Goal: Transaction & Acquisition: Purchase product/service

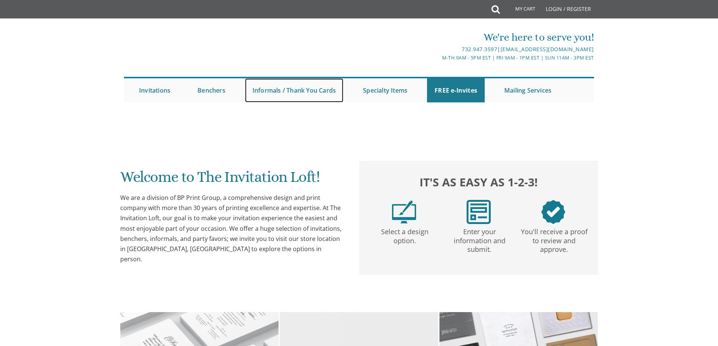
click at [313, 89] on link "Informals / Thank You Cards" at bounding box center [294, 90] width 98 height 24
click at [270, 91] on link "Informals / Thank You Cards" at bounding box center [294, 90] width 98 height 24
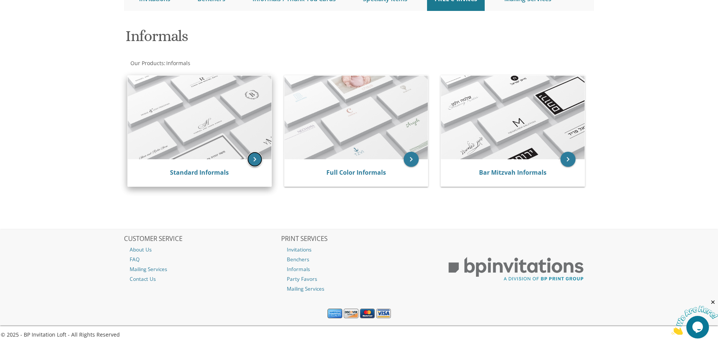
click at [255, 159] on icon "keyboard_arrow_right" at bounding box center [254, 159] width 15 height 15
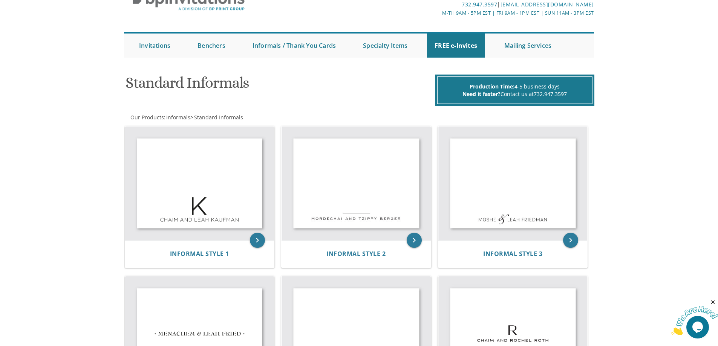
scroll to position [38, 0]
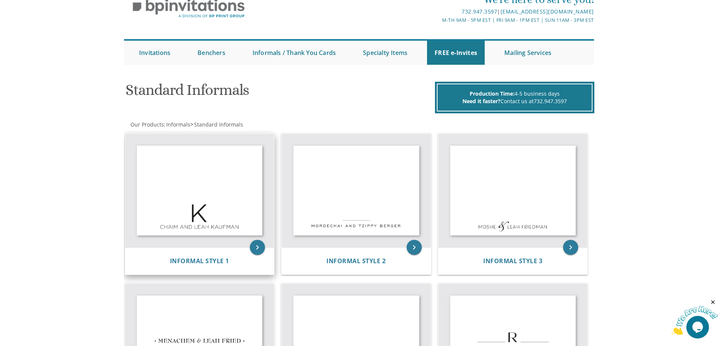
click at [194, 231] on img at bounding box center [199, 191] width 149 height 114
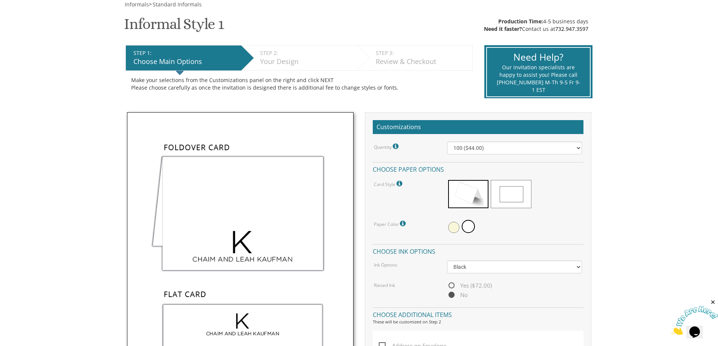
scroll to position [188, 0]
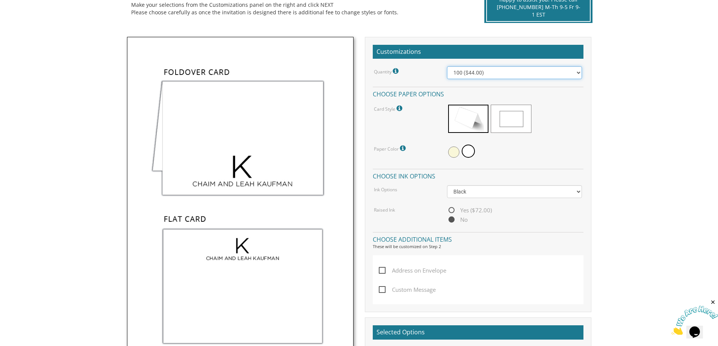
click at [579, 73] on select "100 ($44.00) 200 ($63.00) 300 ($82.00) 400 ($101.00) 500 ($120.00) 600 ($139.00…" at bounding box center [514, 72] width 135 height 13
select select "200"
click at [447, 66] on select "100 ($44.00) 200 ($63.00) 300 ($82.00) 400 ($101.00) 500 ($120.00) 600 ($139.00…" at bounding box center [514, 72] width 135 height 13
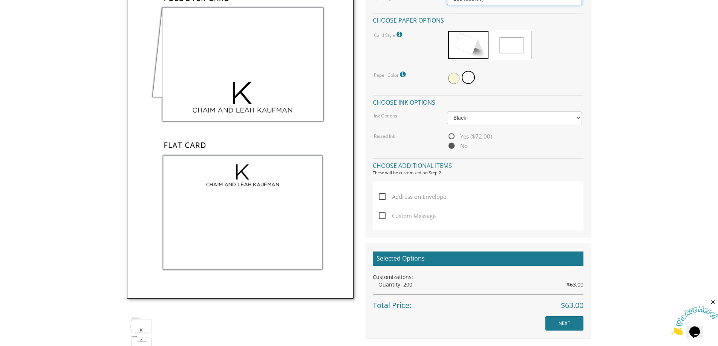
scroll to position [264, 0]
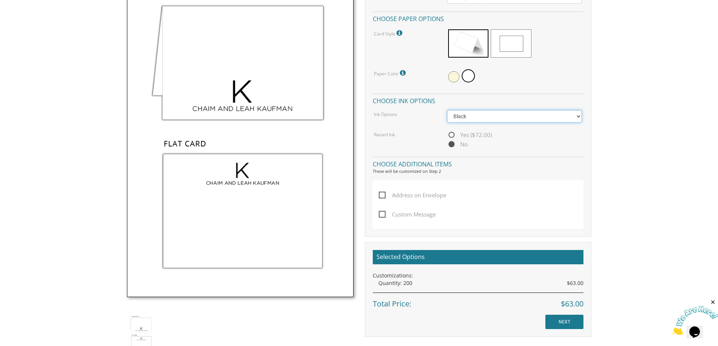
click at [579, 117] on select "Black Colored Ink ($32.00)" at bounding box center [514, 116] width 135 height 13
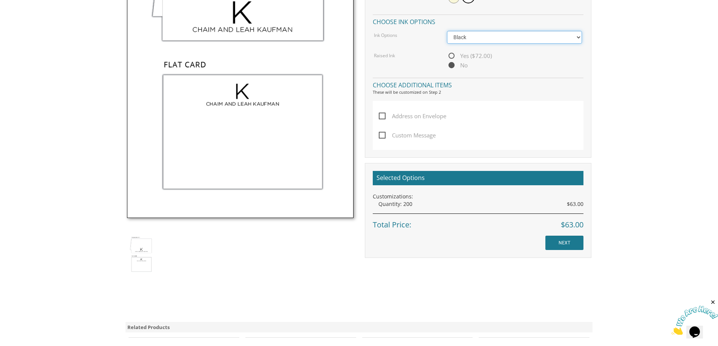
scroll to position [415, 0]
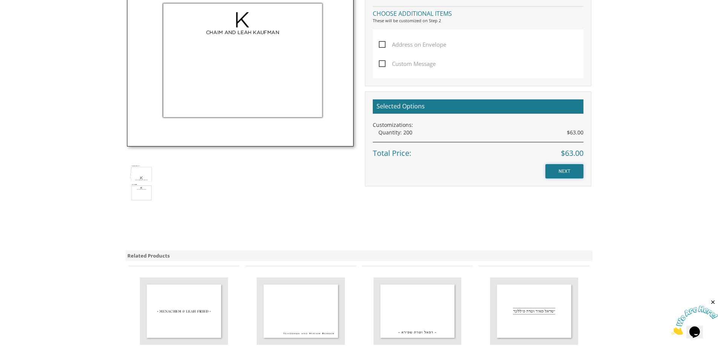
click at [564, 169] on input "NEXT" at bounding box center [564, 171] width 38 height 14
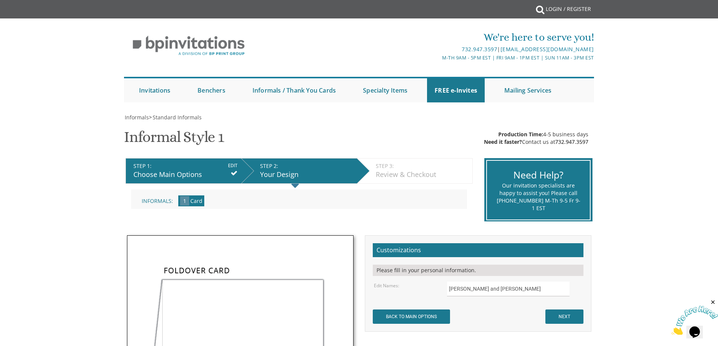
scroll to position [75, 0]
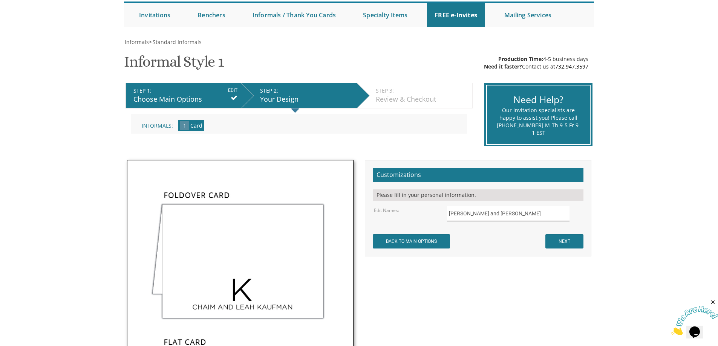
drag, startPoint x: 516, startPoint y: 214, endPoint x: 416, endPoint y: 216, distance: 100.3
click at [416, 216] on div "Edit Names: [PERSON_NAME] and [PERSON_NAME]" at bounding box center [477, 214] width 219 height 15
type input "[PERSON_NAME] and [PERSON_NAME]"
click at [559, 240] on input "NEXT" at bounding box center [564, 241] width 38 height 14
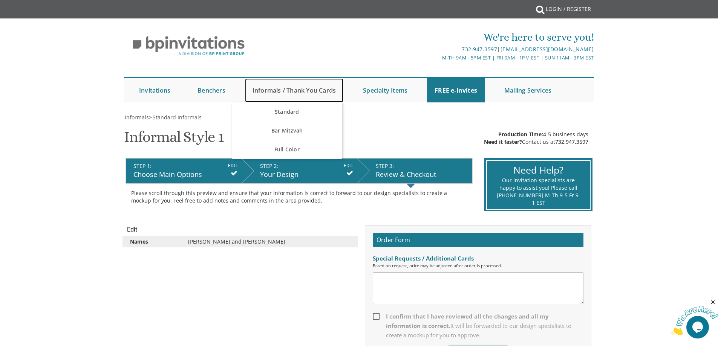
click at [303, 93] on link "Informals / Thank You Cards" at bounding box center [294, 90] width 98 height 24
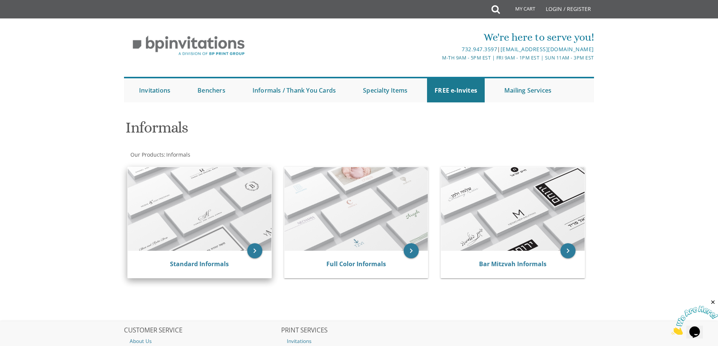
click at [176, 233] on img at bounding box center [200, 209] width 144 height 84
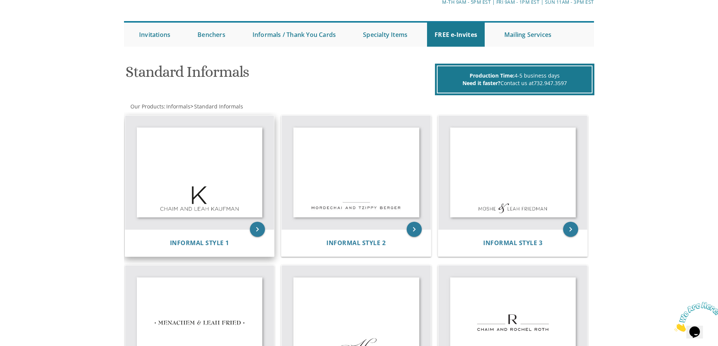
scroll to position [75, 0]
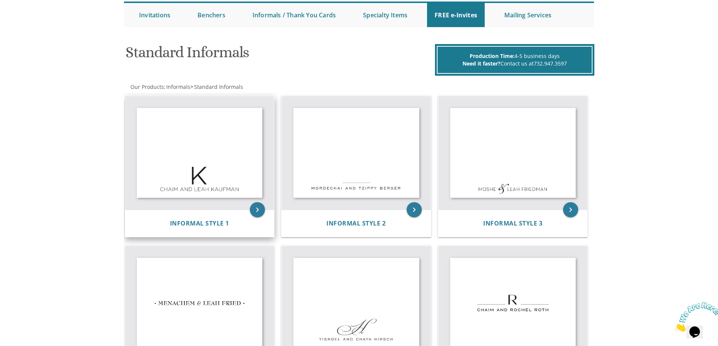
click at [222, 180] on img at bounding box center [199, 153] width 149 height 114
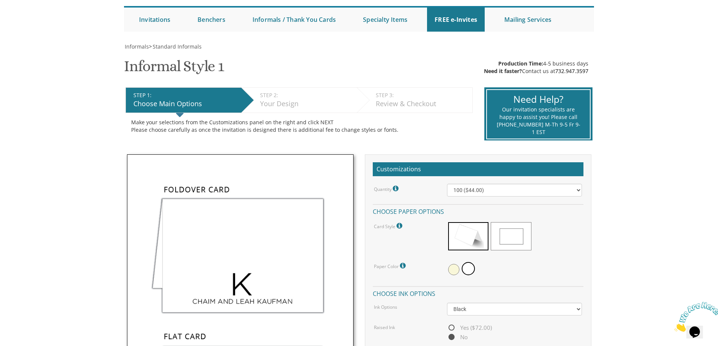
scroll to position [113, 0]
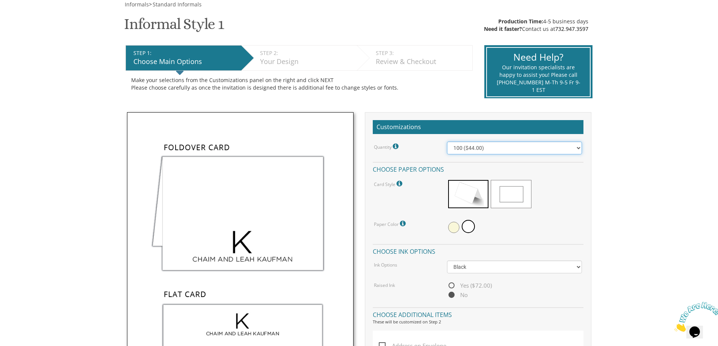
click at [577, 150] on select "100 ($44.00) 200 ($63.00) 300 ($82.00) 400 ($101.00) 500 ($120.00) 600 ($139.00…" at bounding box center [514, 148] width 135 height 13
select select "200"
click at [447, 142] on select "100 ($44.00) 200 ($63.00) 300 ($82.00) 400 ($101.00) 500 ($120.00) 600 ($139.00…" at bounding box center [514, 148] width 135 height 13
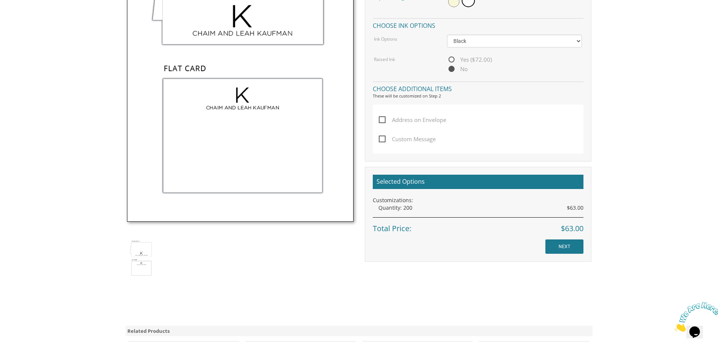
scroll to position [226, 0]
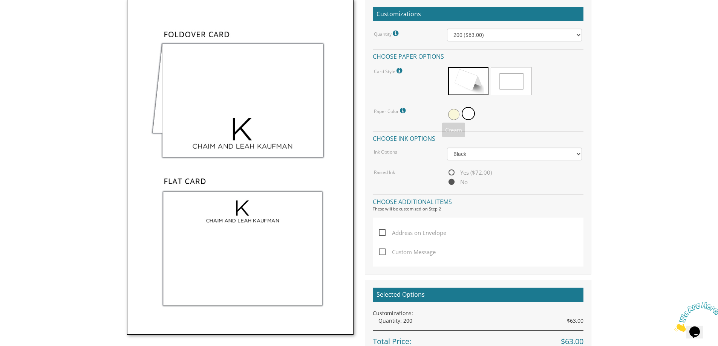
click at [452, 116] on span at bounding box center [453, 114] width 11 height 11
drag, startPoint x: 469, startPoint y: 116, endPoint x: 470, endPoint y: 127, distance: 11.3
click at [469, 115] on span at bounding box center [469, 114] width 11 height 11
click at [492, 157] on select "Black Colored Ink ($32.00)" at bounding box center [514, 154] width 135 height 13
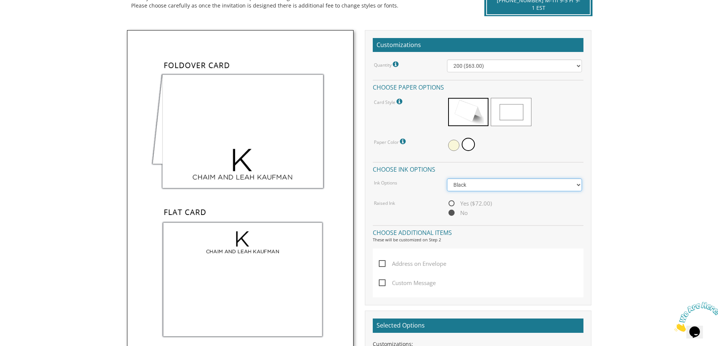
scroll to position [75, 0]
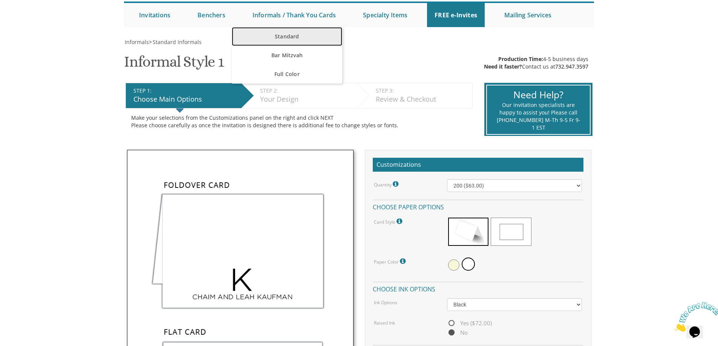
click at [287, 35] on link "Standard" at bounding box center [287, 36] width 110 height 19
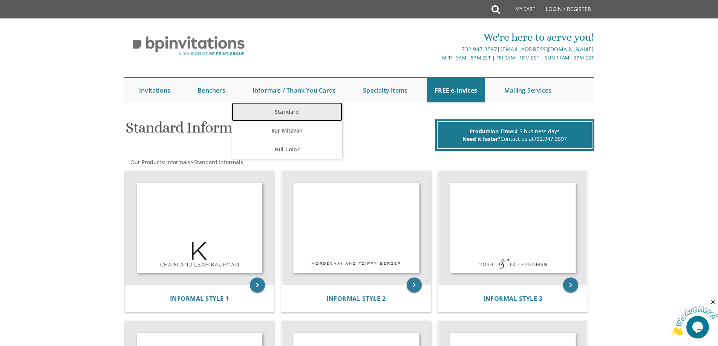
click at [288, 114] on link "Standard" at bounding box center [287, 112] width 110 height 19
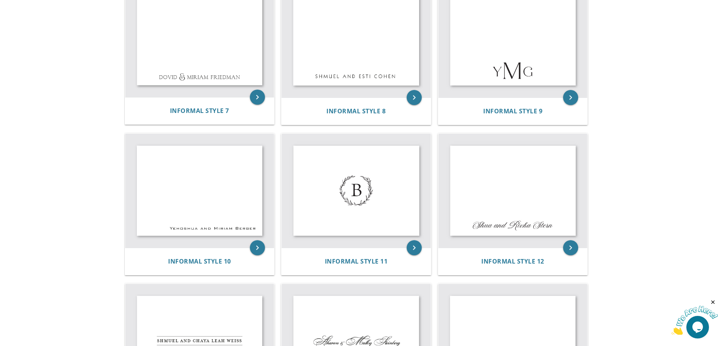
scroll to position [490, 0]
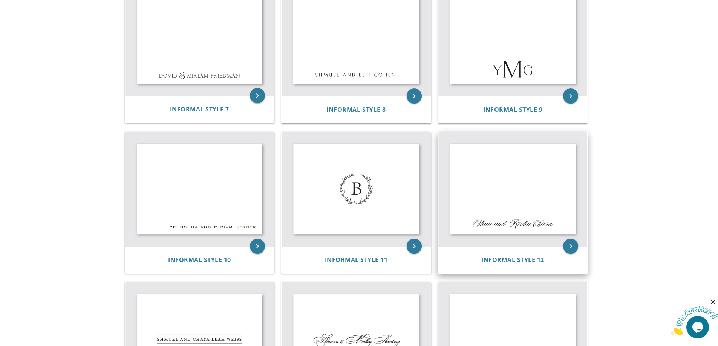
click at [491, 192] on img at bounding box center [512, 189] width 149 height 114
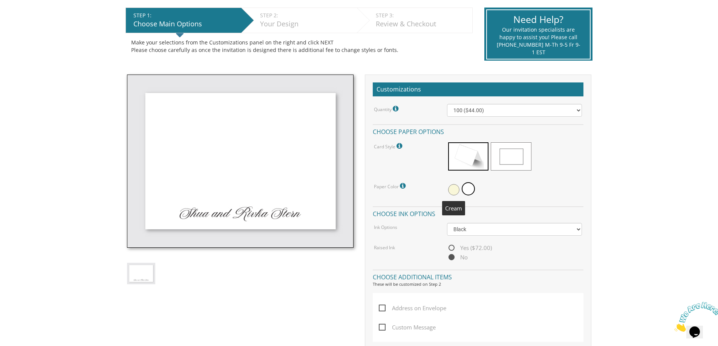
click at [453, 189] on span at bounding box center [453, 189] width 11 height 11
click at [470, 191] on span at bounding box center [469, 189] width 11 height 11
click at [453, 192] on span at bounding box center [453, 189] width 11 height 11
click at [470, 194] on span at bounding box center [469, 189] width 11 height 11
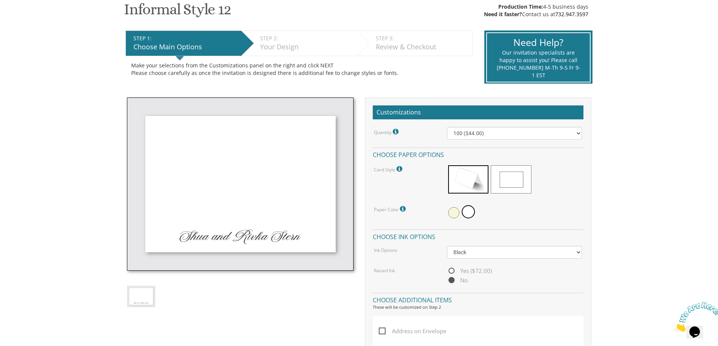
scroll to position [151, 0]
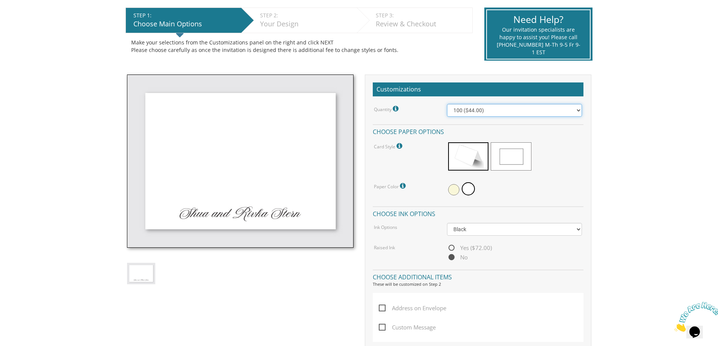
click at [580, 108] on select "100 ($44.00) 200 ($63.00) 300 ($82.00) 400 ($101.00) 500 ($120.00) 600 ($139.00…" at bounding box center [514, 110] width 135 height 13
select select "200"
click at [447, 104] on select "100 ($44.00) 200 ($63.00) 300 ($82.00) 400 ($101.00) 500 ($120.00) 600 ($139.00…" at bounding box center [514, 110] width 135 height 13
click at [468, 189] on span at bounding box center [468, 188] width 13 height 13
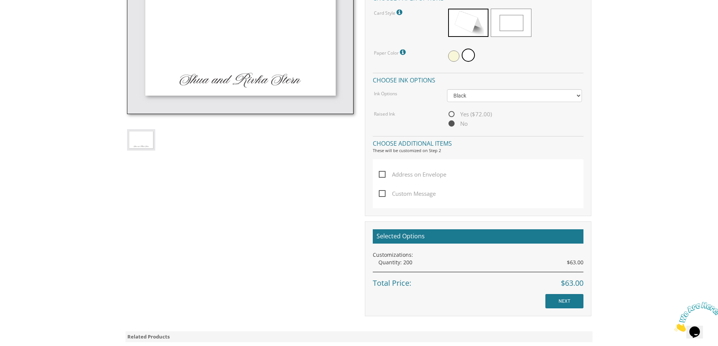
scroll to position [302, 0]
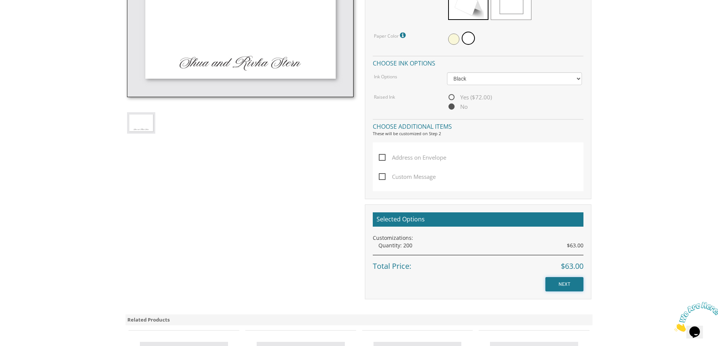
click at [562, 283] on input "NEXT" at bounding box center [564, 284] width 38 height 14
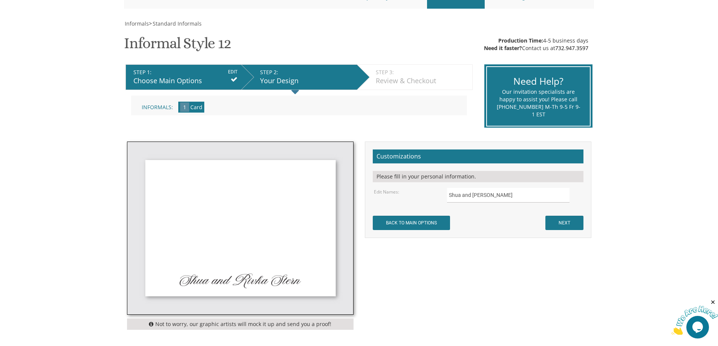
scroll to position [151, 0]
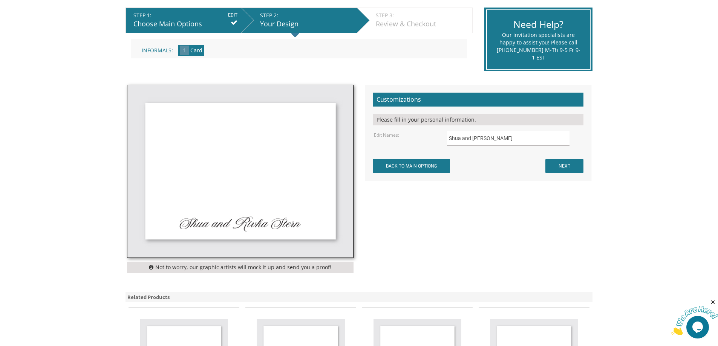
drag, startPoint x: 518, startPoint y: 140, endPoint x: 431, endPoint y: 144, distance: 87.1
click at [431, 144] on div "Edit Names: Shua and Rivka Stern" at bounding box center [477, 138] width 219 height 15
type input "[PERSON_NAME] and [PERSON_NAME]"
click at [561, 165] on input "NEXT" at bounding box center [564, 166] width 38 height 14
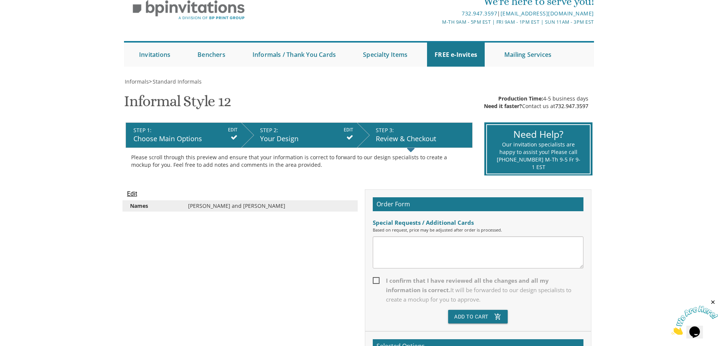
scroll to position [75, 0]
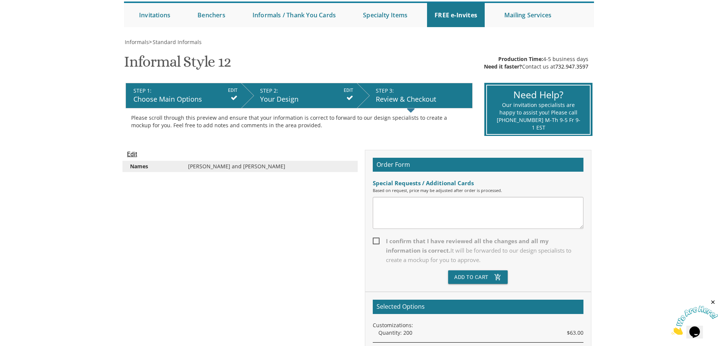
click at [376, 241] on span "I confirm that I have reviewed all the changes and all my information is correc…" at bounding box center [478, 251] width 211 height 28
click at [376, 241] on input "I confirm that I have reviewed all the changes and all my information is correc…" at bounding box center [375, 240] width 5 height 5
checkbox input "true"
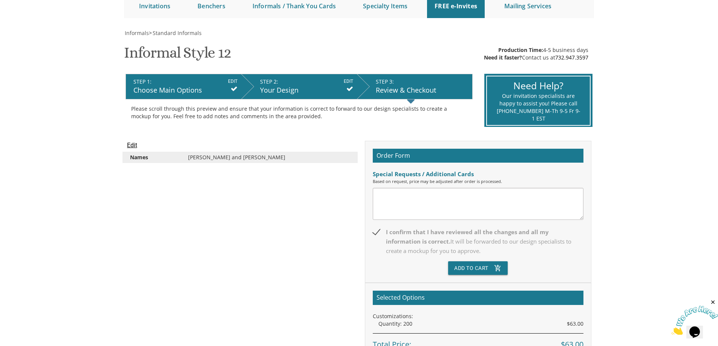
scroll to position [151, 0]
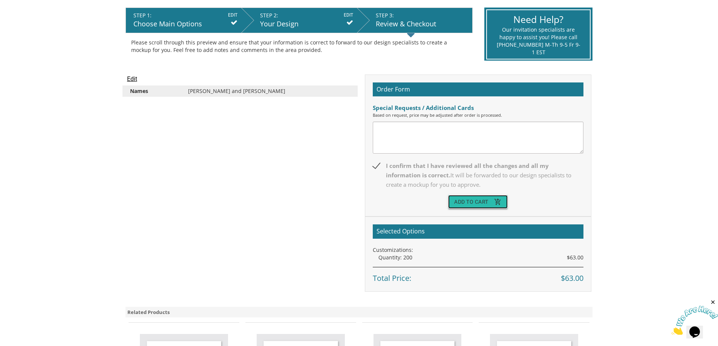
click at [474, 200] on button "Add To Cart add_shopping_cart" at bounding box center [478, 202] width 60 height 14
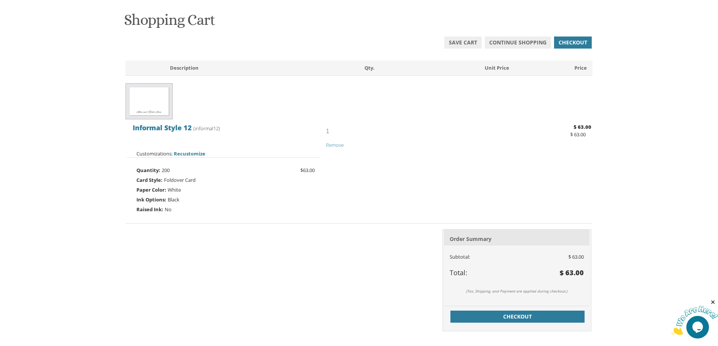
scroll to position [151, 0]
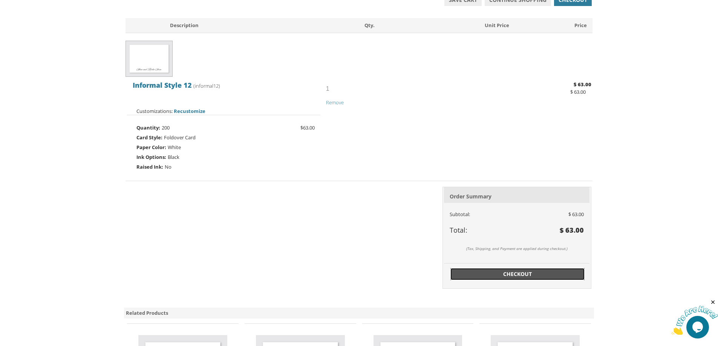
click at [533, 275] on span "Checkout" at bounding box center [517, 275] width 125 height 8
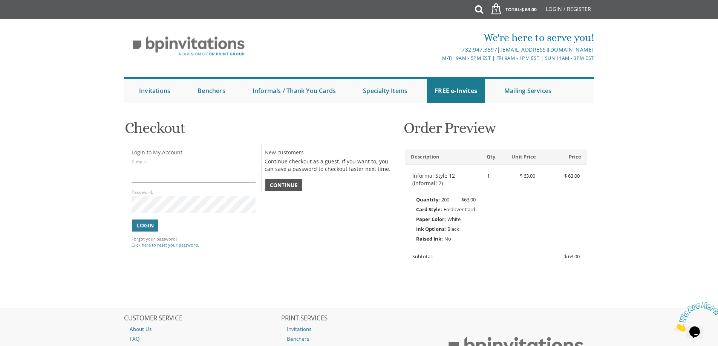
click at [291, 185] on span "Continue" at bounding box center [284, 186] width 28 height 8
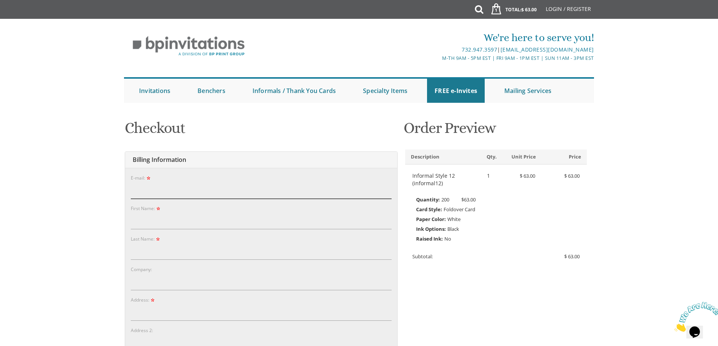
click at [150, 189] on input "E-mail:" at bounding box center [261, 190] width 261 height 17
click at [144, 188] on input "E-mail:" at bounding box center [261, 190] width 261 height 17
type input "sam@leviticuspartners.com"
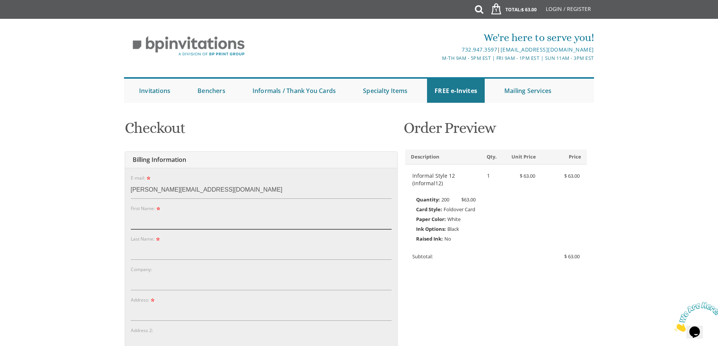
type input "Sam"
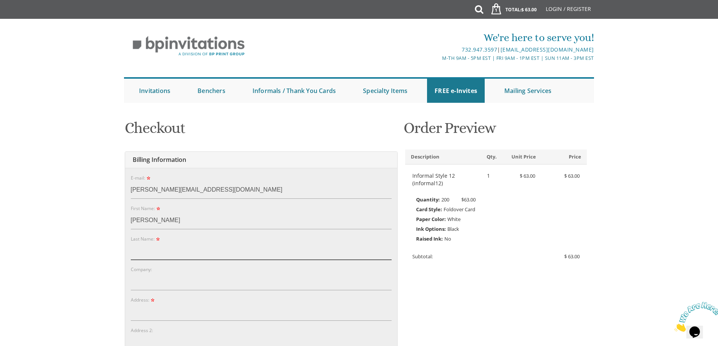
type input "Nebenzahl"
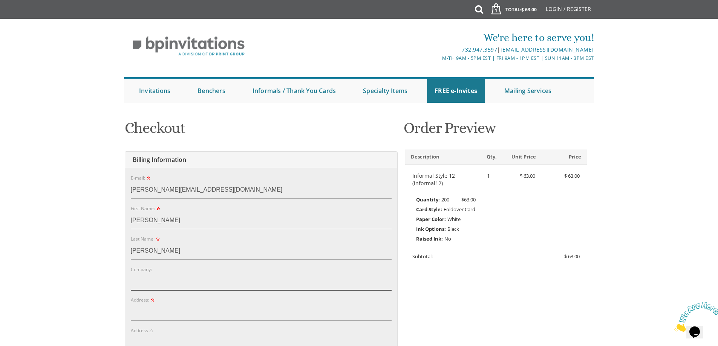
type input "AMH Equity Ltd"
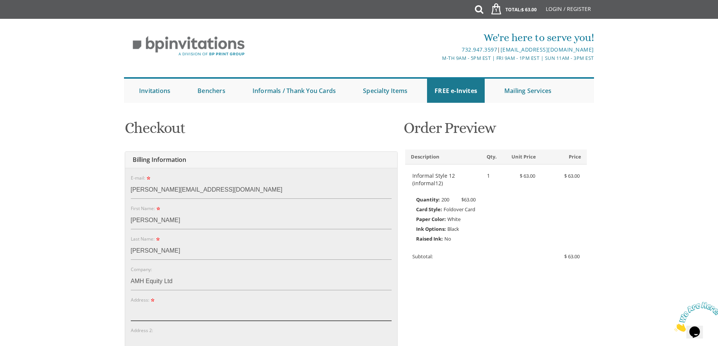
type input "22 Esti Cir"
type input "Lakewood"
type input "08701-4053"
select select "NJ"
type input "7327736231"
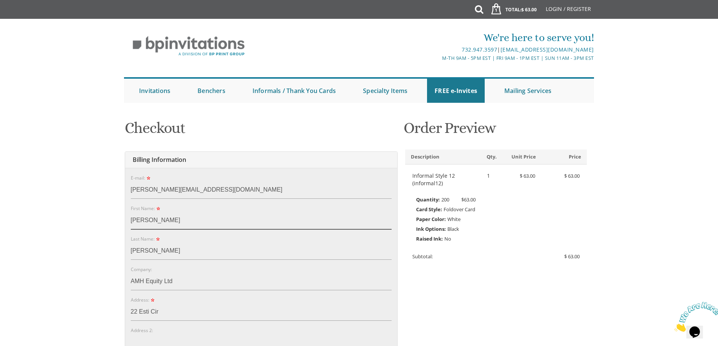
click at [157, 221] on input "Sam" at bounding box center [261, 220] width 261 height 17
type input "Shmuel"
click at [259, 269] on div "Company: AMH Equity Ltd" at bounding box center [261, 278] width 261 height 25
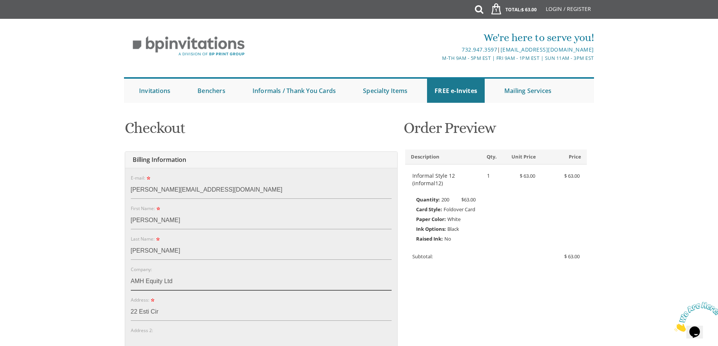
drag, startPoint x: 188, startPoint y: 282, endPoint x: 93, endPoint y: 284, distance: 95.0
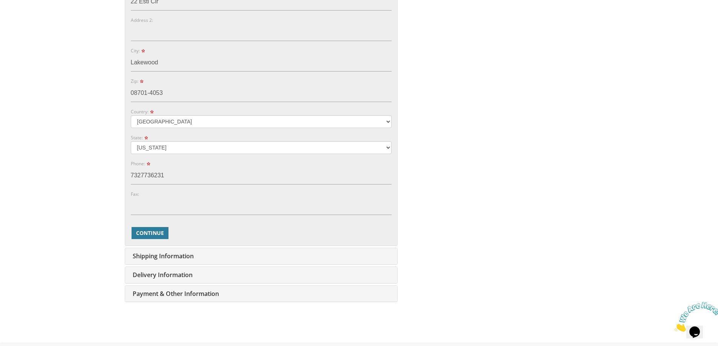
scroll to position [377, 0]
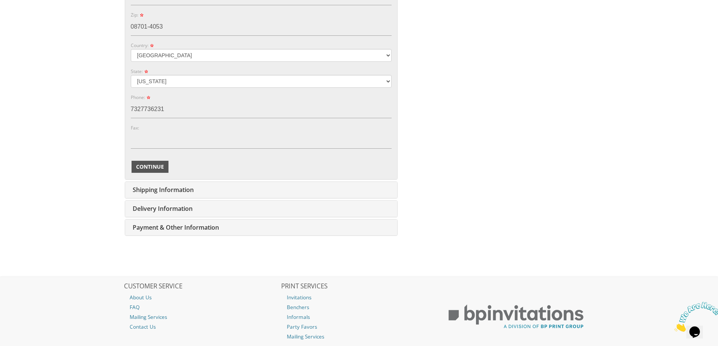
click at [156, 167] on span "Continue" at bounding box center [150, 167] width 28 height 8
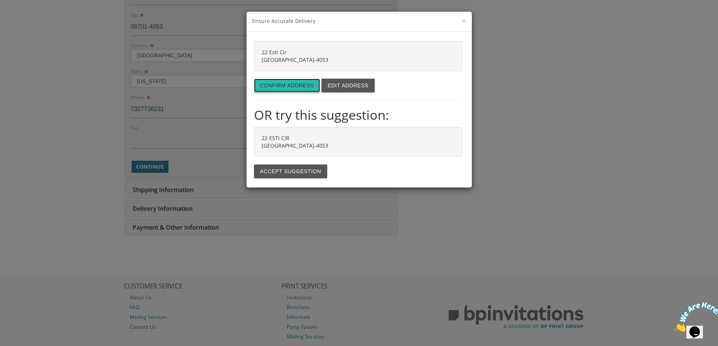
click at [272, 85] on button "Confirm address" at bounding box center [287, 86] width 66 height 14
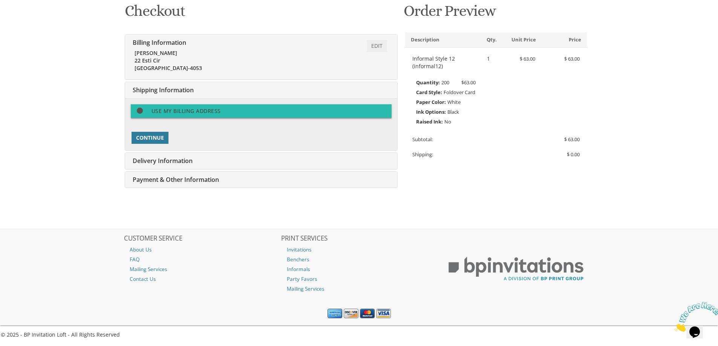
scroll to position [131, 0]
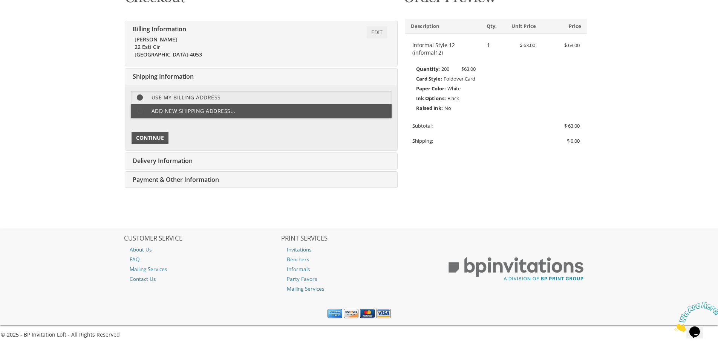
click at [149, 140] on span "Continue" at bounding box center [150, 138] width 28 height 8
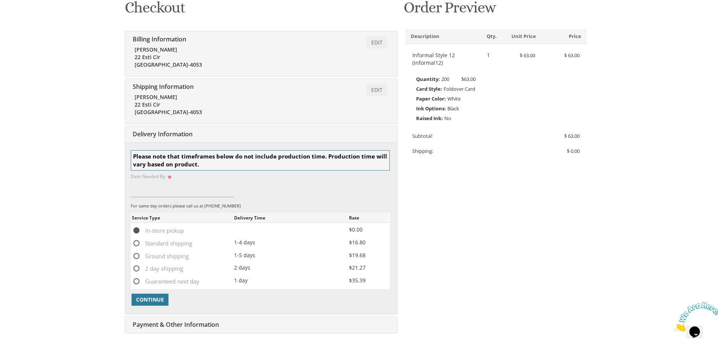
scroll to position [120, 0]
click at [171, 194] on input at bounding box center [183, 189] width 104 height 17
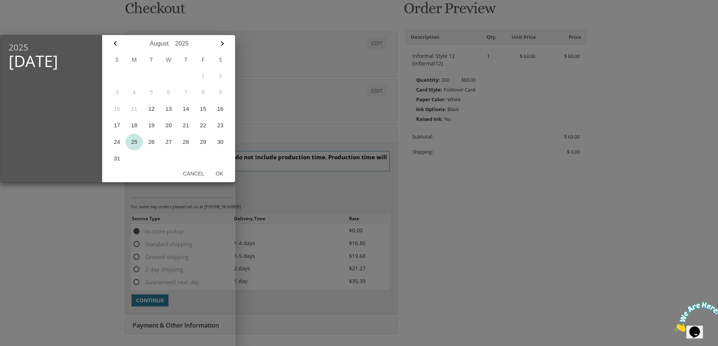
click at [130, 141] on button "25" at bounding box center [134, 142] width 17 height 17
click at [217, 172] on button "Ok" at bounding box center [219, 174] width 19 height 14
type input "Aug 25, 2025"
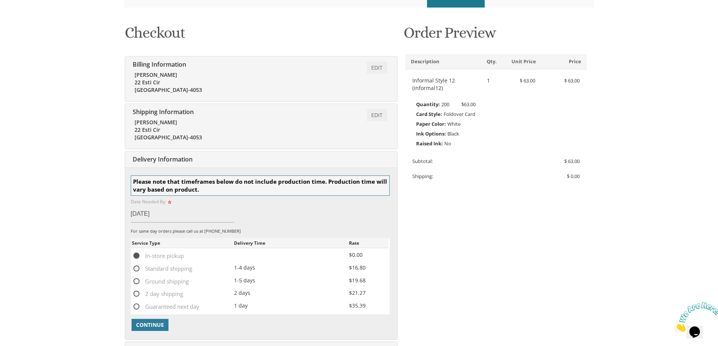
scroll to position [233, 0]
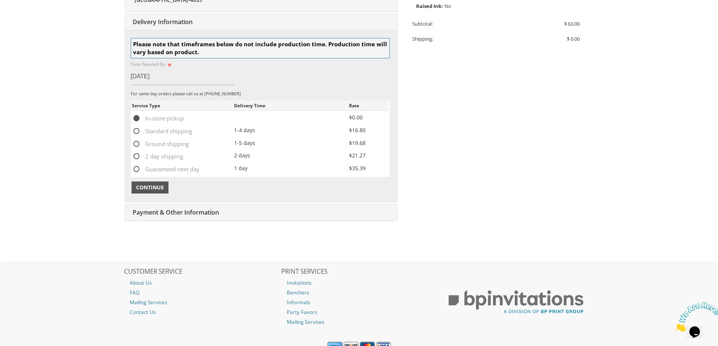
click at [160, 191] on span "Continue" at bounding box center [150, 188] width 28 height 8
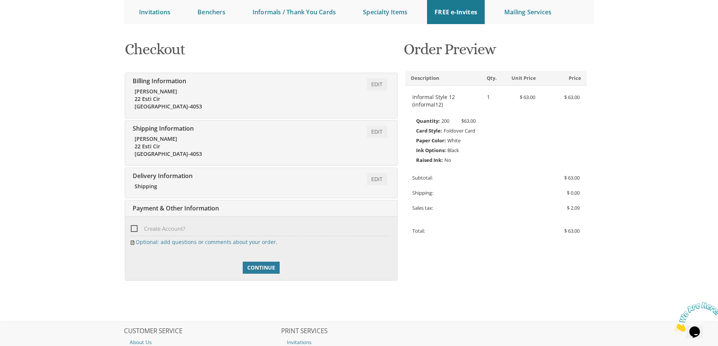
scroll to position [96, 0]
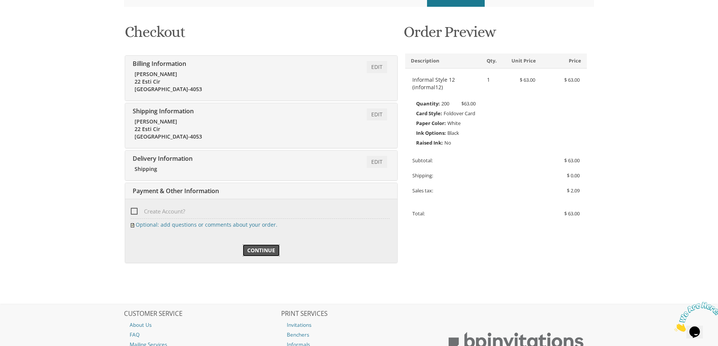
click at [267, 251] on span "Continue" at bounding box center [261, 251] width 28 height 8
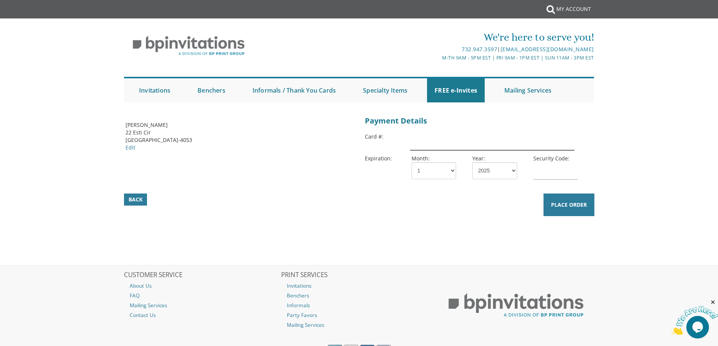
click at [442, 141] on input "text" at bounding box center [492, 141] width 164 height 17
type input "[CREDIT_CARD_NUMBER]"
select select "11"
select select "26"
type input "710"
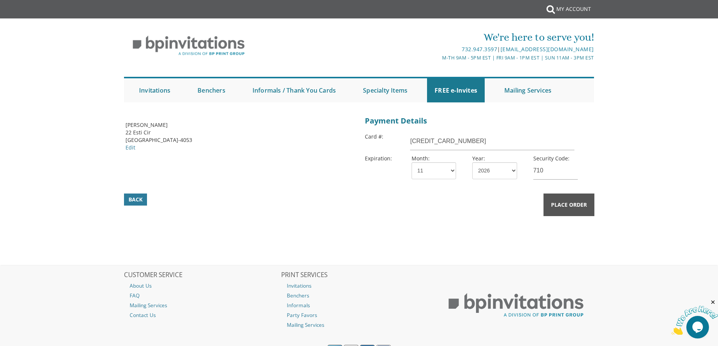
click at [568, 205] on span "Place Order" at bounding box center [569, 205] width 36 height 8
